Goal: Task Accomplishment & Management: Manage account settings

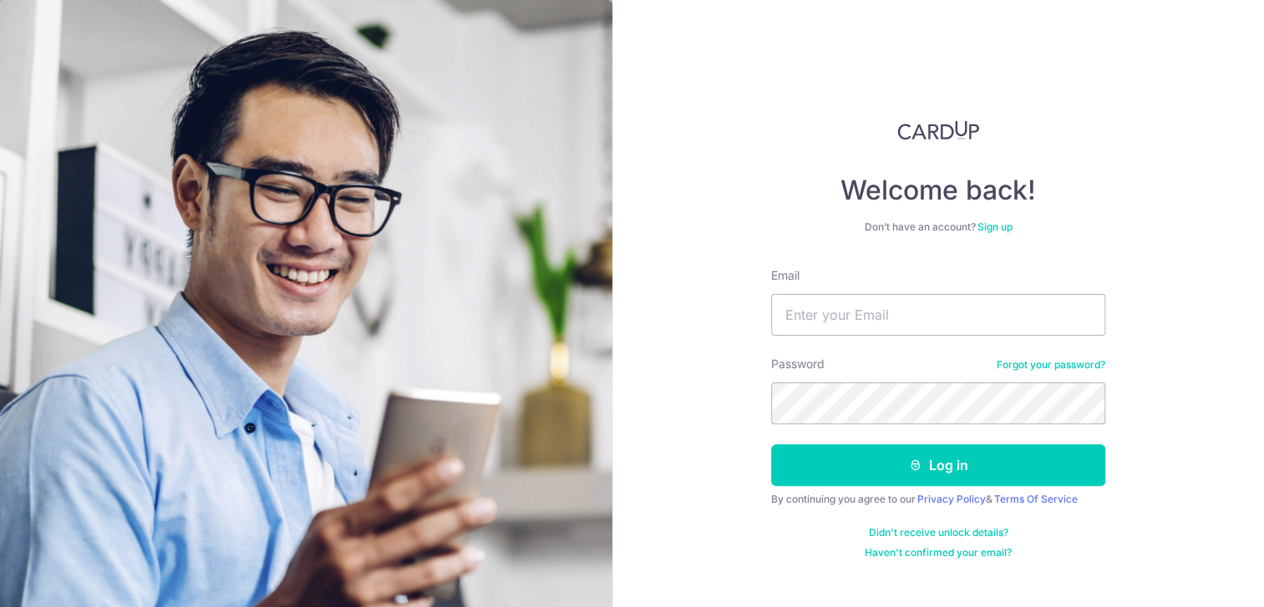
type input "[PERSON_NAME][EMAIL_ADDRESS][PERSON_NAME][DOMAIN_NAME]"
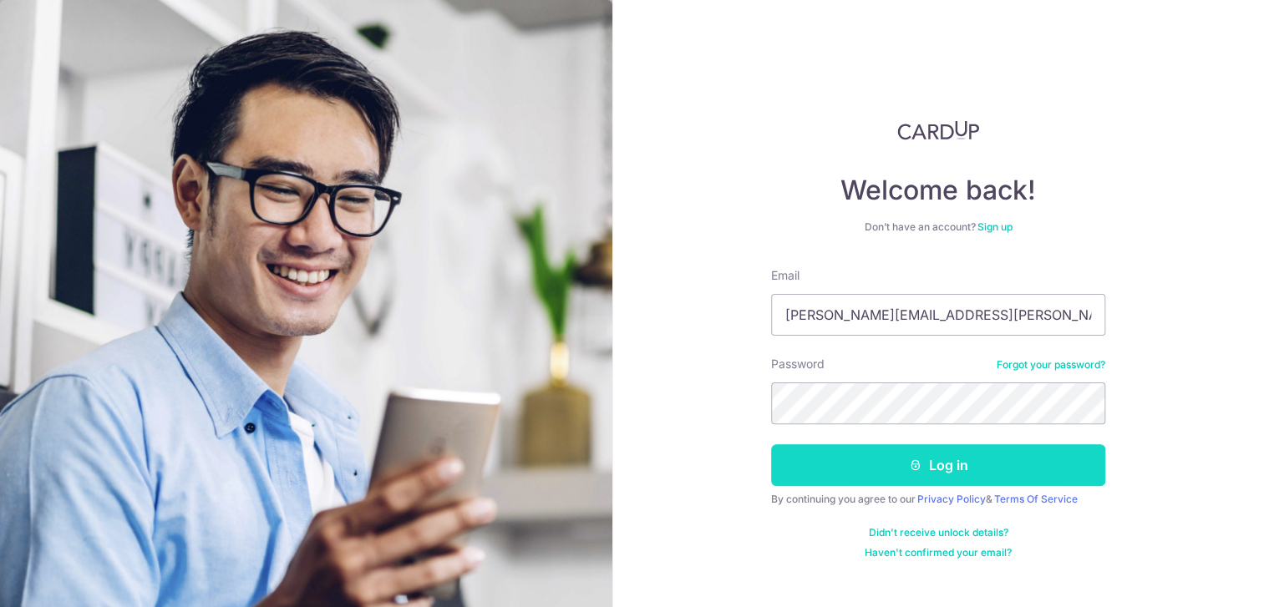
click at [970, 454] on button "Log in" at bounding box center [938, 465] width 334 height 42
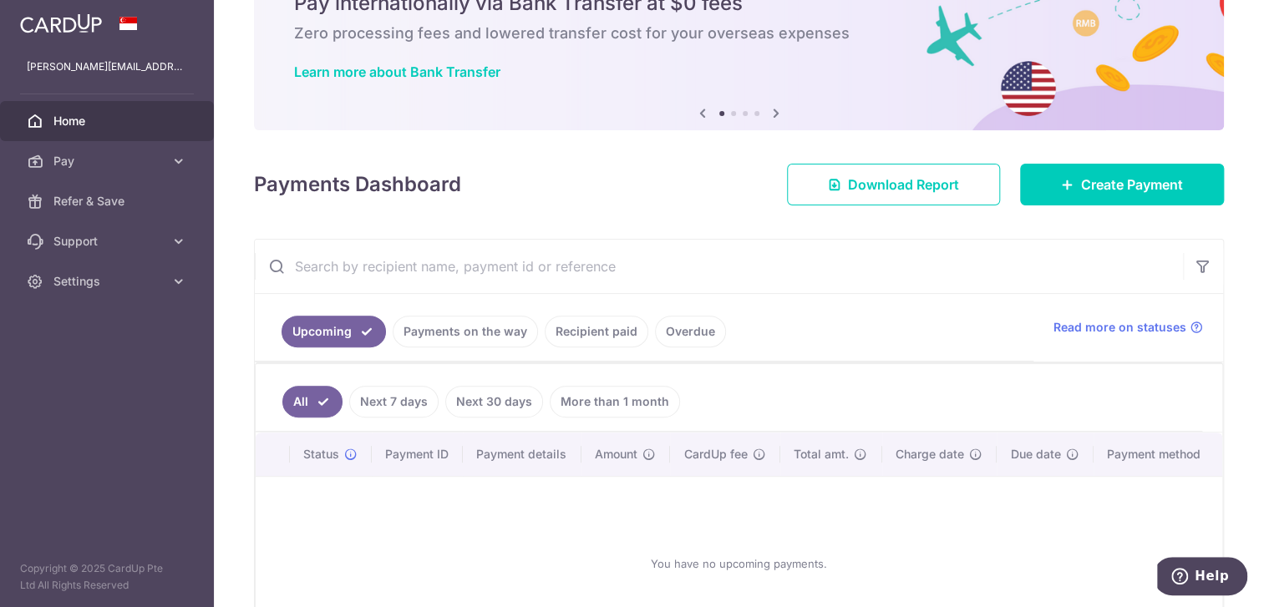
click at [494, 326] on link "Payments on the way" at bounding box center [465, 332] width 145 height 32
